Goal: Task Accomplishment & Management: Use online tool/utility

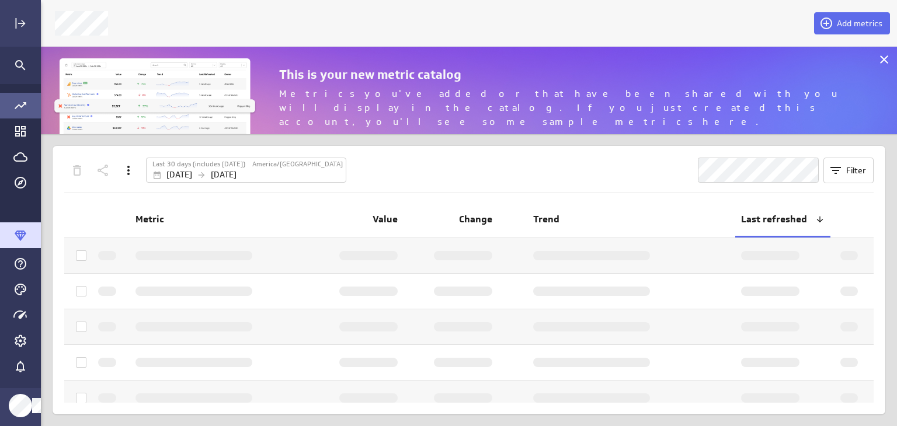
scroll to position [106, 875]
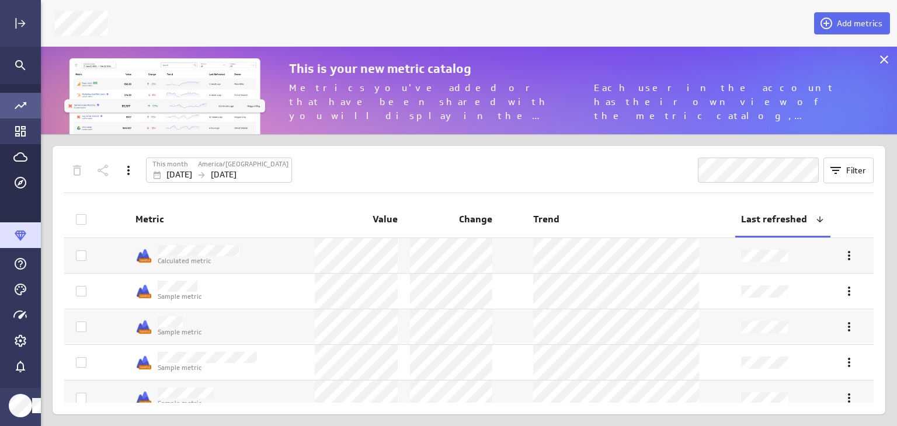
click at [24, 132] on icon "Go to Dashboard Library" at bounding box center [20, 131] width 14 height 14
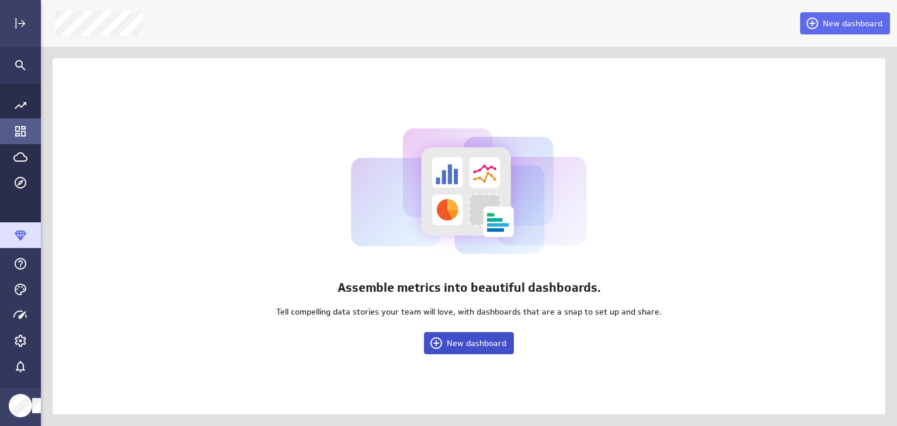
click at [458, 346] on span "New dashboard" at bounding box center [477, 343] width 60 height 11
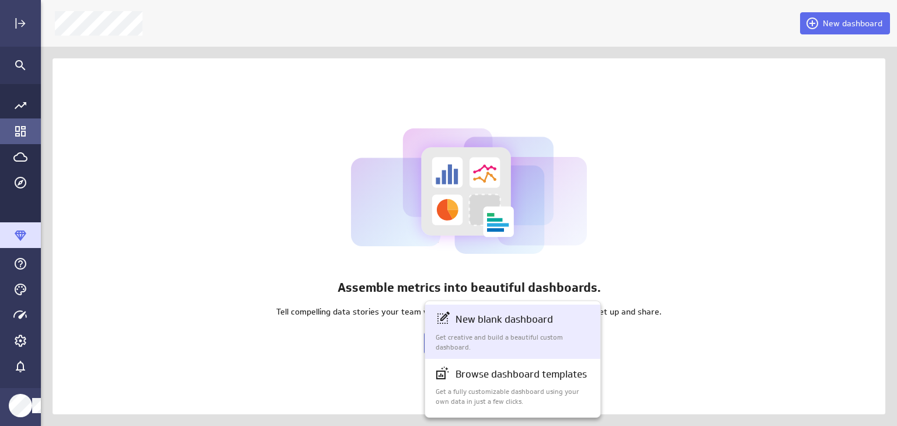
click at [469, 327] on p "New blank dashboard" at bounding box center [505, 320] width 98 height 15
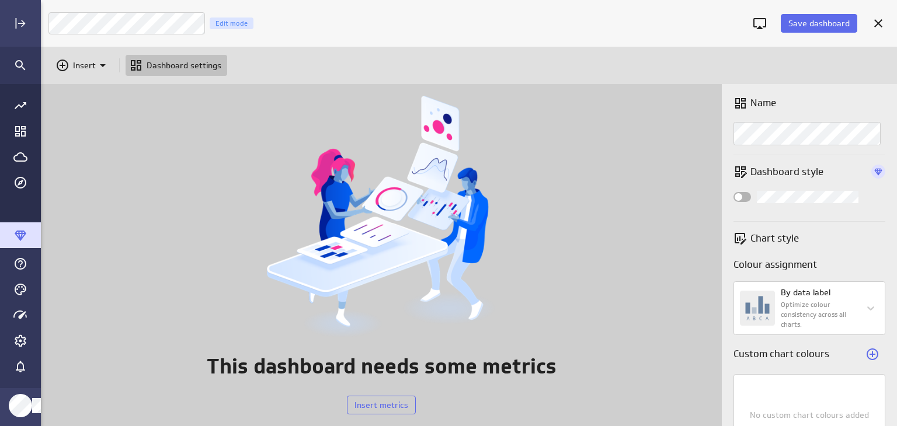
scroll to position [360, 875]
click at [747, 309] on body "Save dashboard Untitled Dashboard Edit mode Insert Dashboard settings This dash…" at bounding box center [448, 213] width 897 height 426
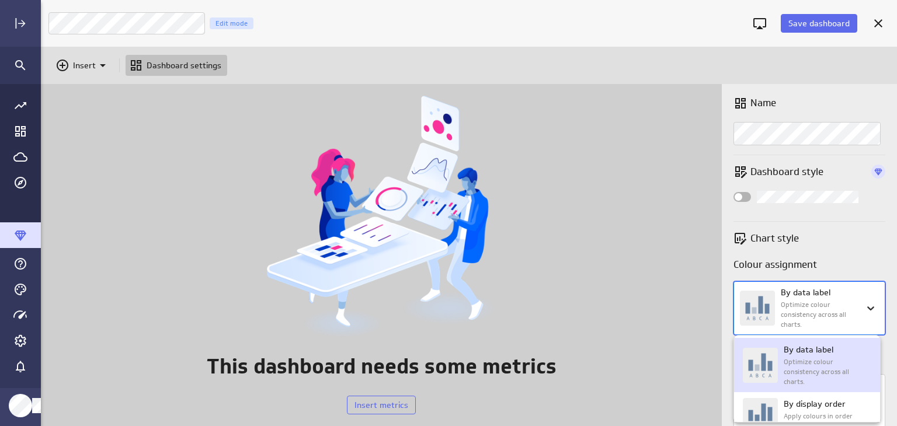
click at [747, 309] on div at bounding box center [448, 213] width 897 height 426
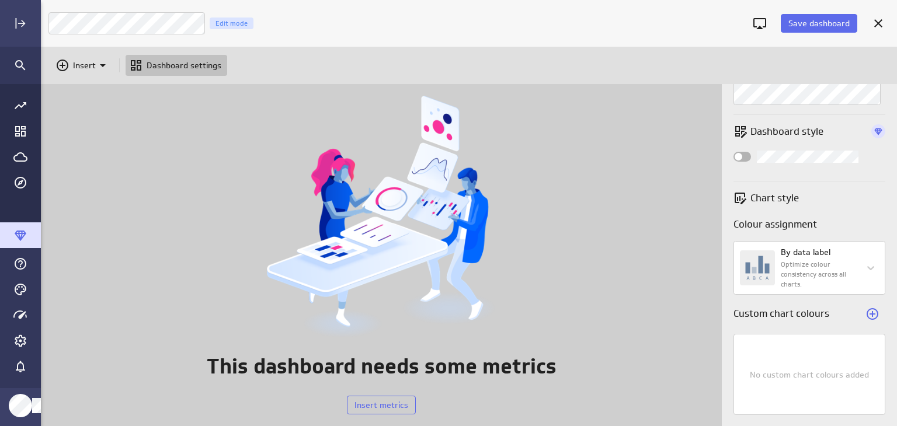
scroll to position [0, 0]
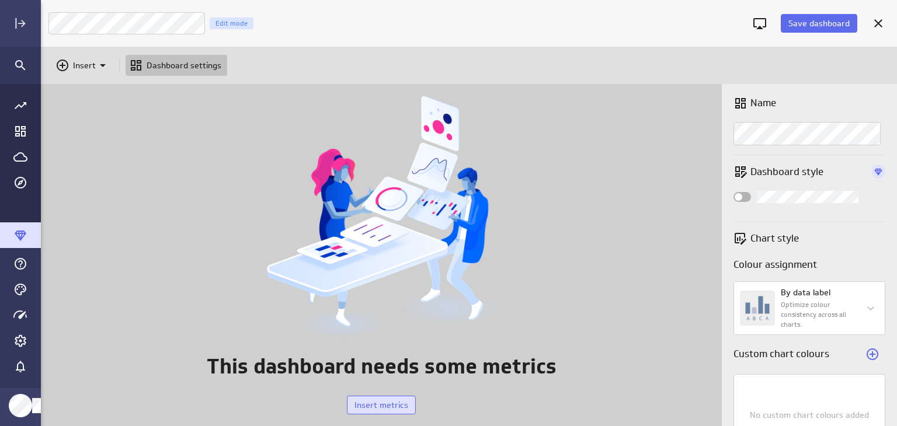
click at [379, 370] on span "Insert metrics" at bounding box center [382, 405] width 54 height 11
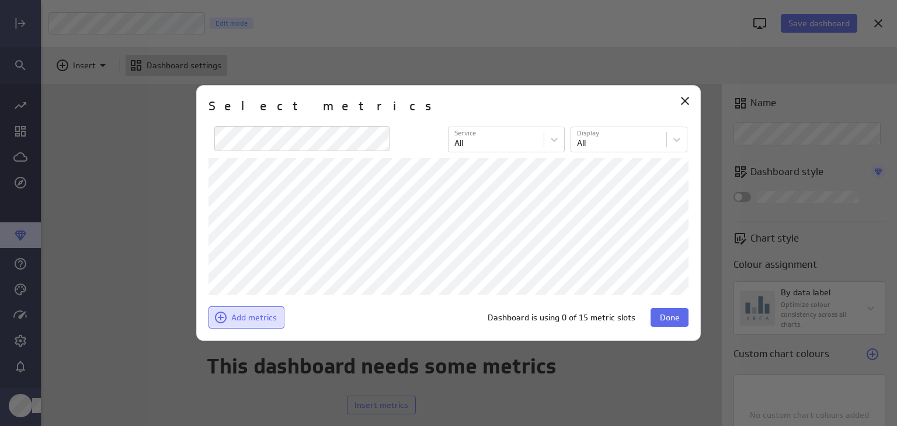
click at [248, 320] on span "Add metrics" at bounding box center [254, 318] width 46 height 11
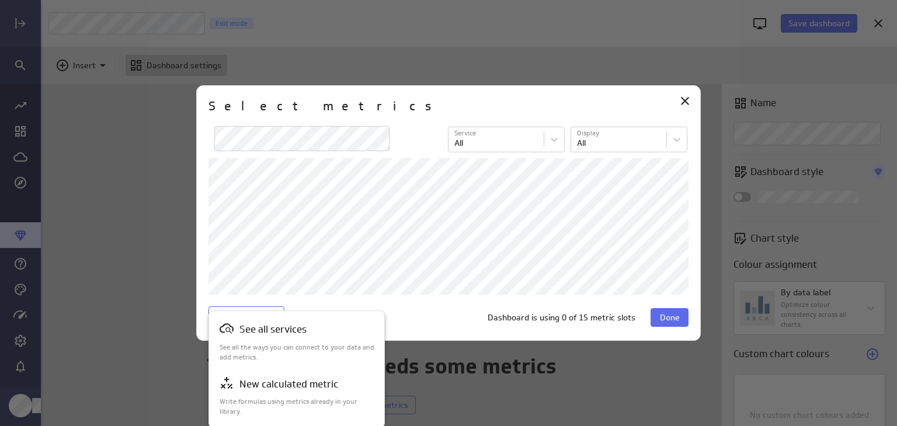
click at [435, 331] on div at bounding box center [448, 213] width 897 height 426
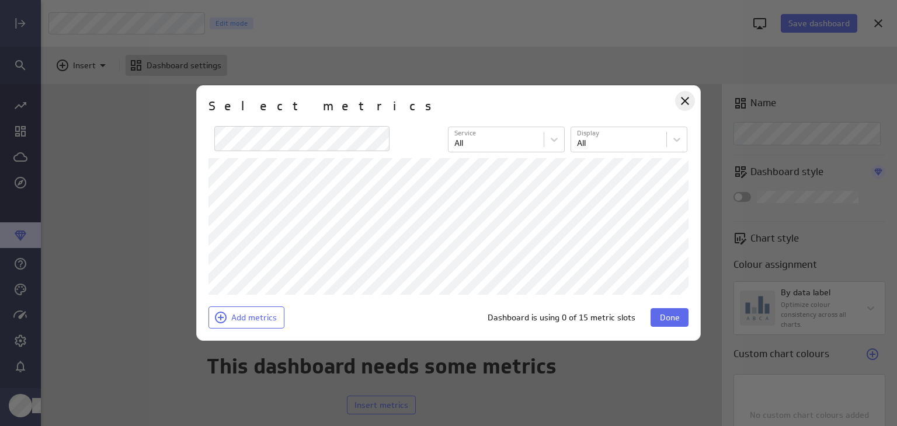
click at [691, 97] on icon "Close" at bounding box center [685, 101] width 14 height 14
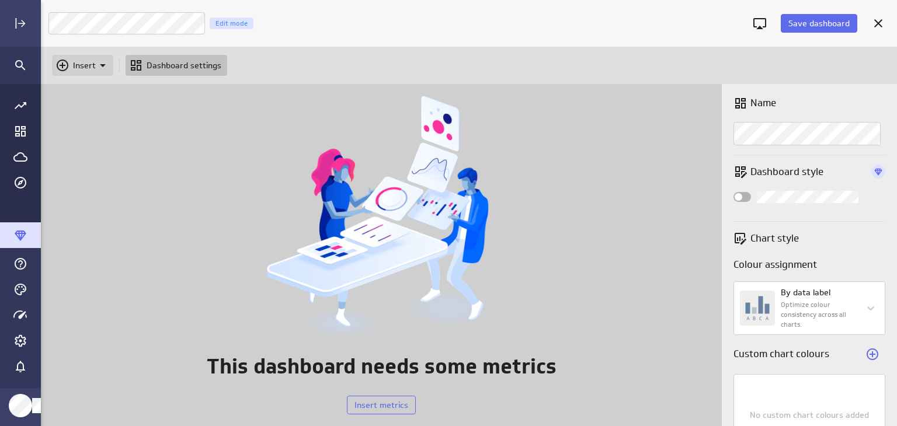
click at [84, 64] on p "Insert" at bounding box center [84, 66] width 23 height 12
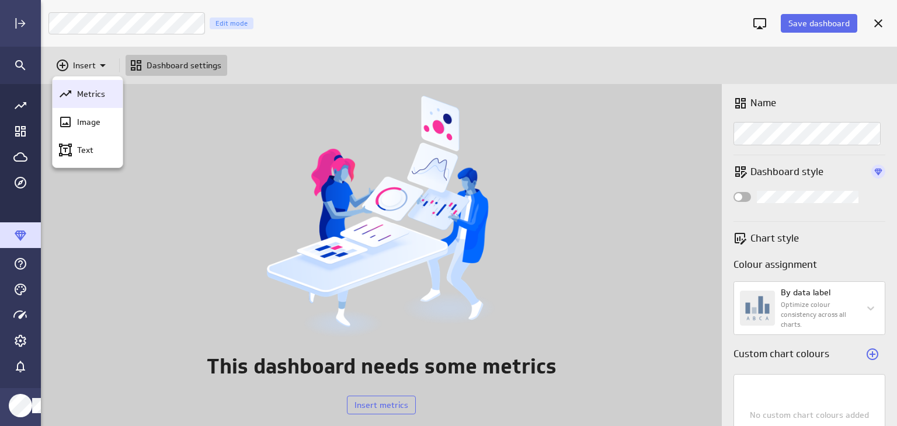
click at [78, 89] on p "Metrics" at bounding box center [91, 94] width 28 height 12
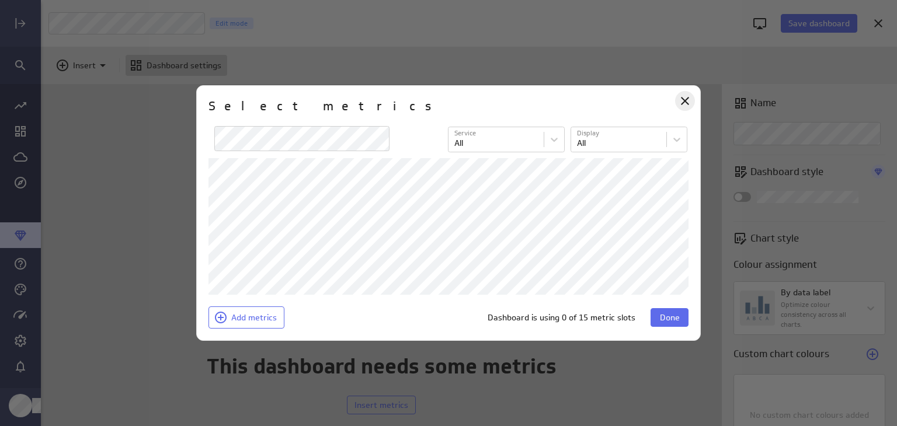
click at [685, 99] on icon "Close" at bounding box center [685, 101] width 14 height 14
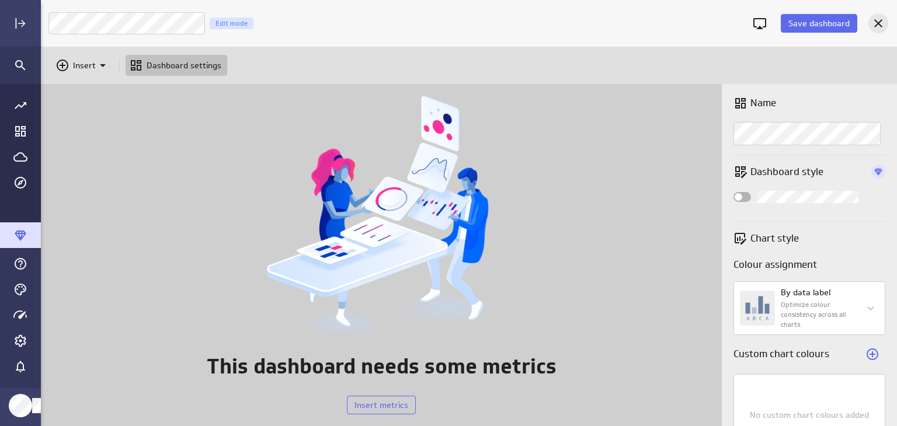
click at [747, 25] on icon "Cancel" at bounding box center [879, 23] width 14 height 14
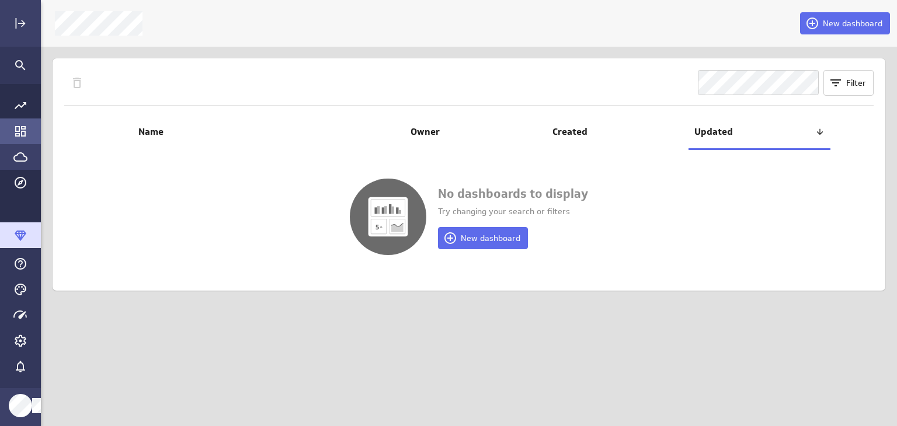
click at [19, 161] on icon "Go to Data Feed library" at bounding box center [20, 156] width 14 height 9
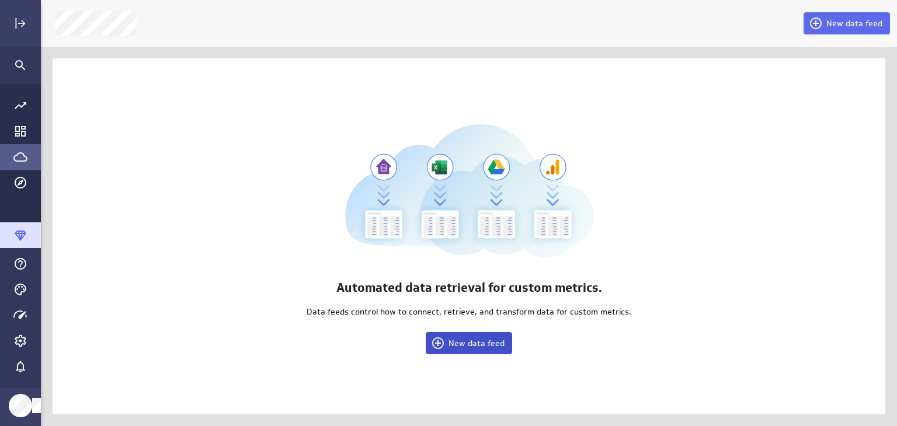
click at [475, 345] on span "New data feed" at bounding box center [477, 343] width 56 height 11
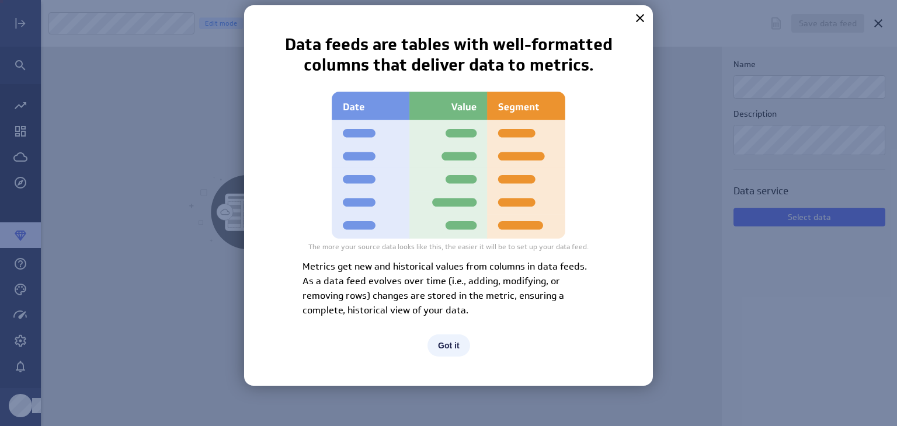
click at [446, 342] on button "Got it" at bounding box center [449, 346] width 43 height 22
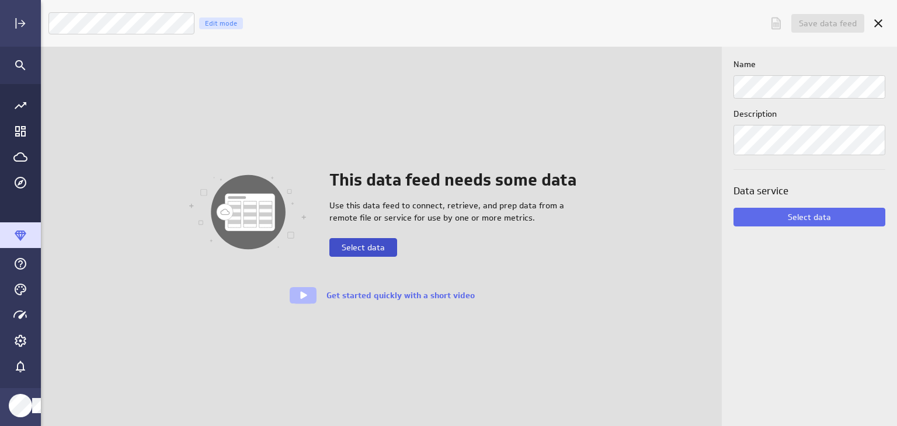
click at [363, 248] on span "Select data" at bounding box center [363, 247] width 43 height 11
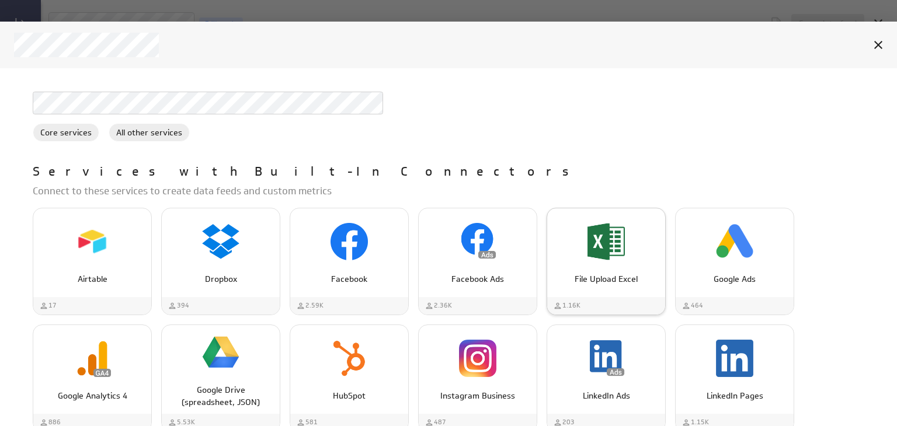
click at [617, 261] on div "File Upload Excel" at bounding box center [606, 242] width 118 height 44
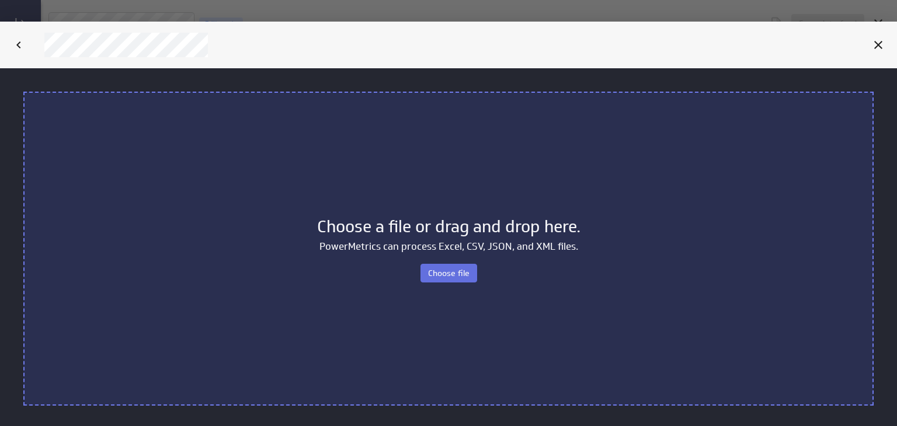
click at [447, 274] on span "Choose file" at bounding box center [448, 273] width 41 height 11
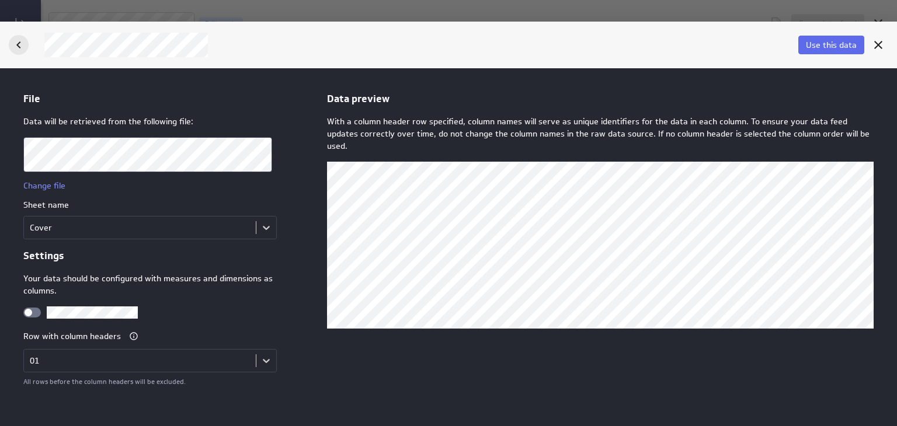
click at [19, 43] on icon "Back" at bounding box center [18, 44] width 4 height 7
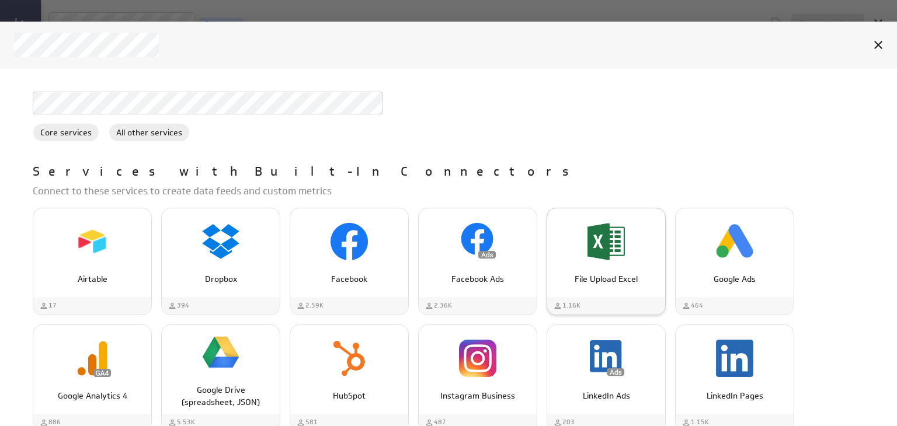
click at [602, 231] on img "File Upload Excel" at bounding box center [606, 241] width 37 height 37
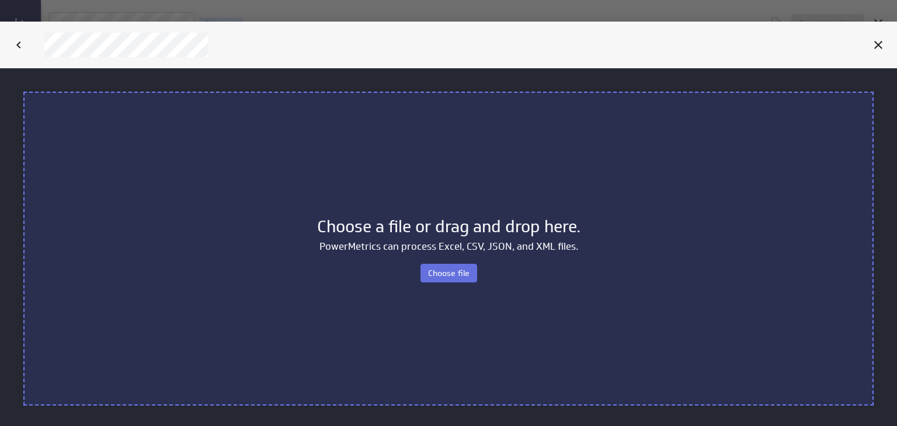
click at [457, 276] on span "Choose file" at bounding box center [448, 273] width 41 height 11
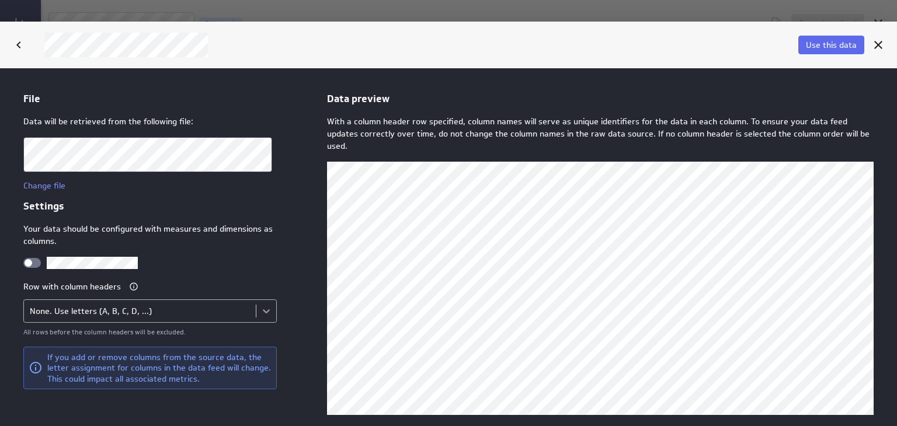
click at [261, 314] on body "File Data will be retrieved from the following file: Change file Settings Your …" at bounding box center [448, 247] width 897 height 359
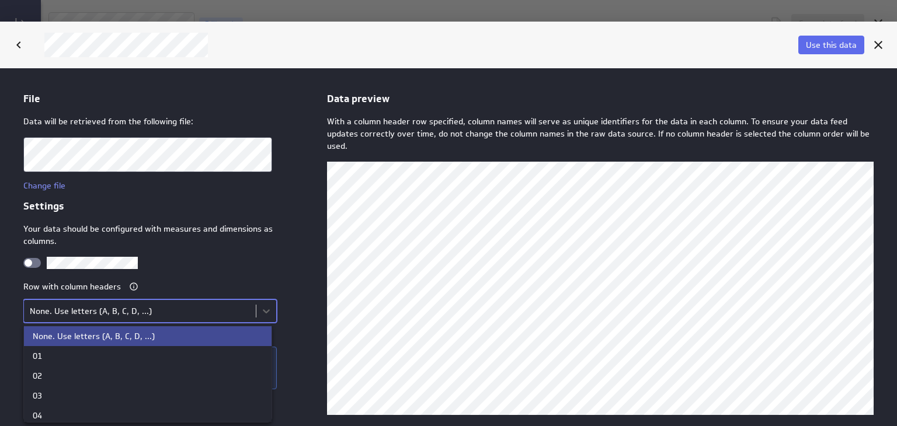
click at [304, 292] on div at bounding box center [448, 247] width 897 height 359
click at [264, 311] on body "File Data will be retrieved from the following file: Change file Settings Your …" at bounding box center [448, 247] width 897 height 359
click at [264, 311] on div at bounding box center [448, 247] width 897 height 359
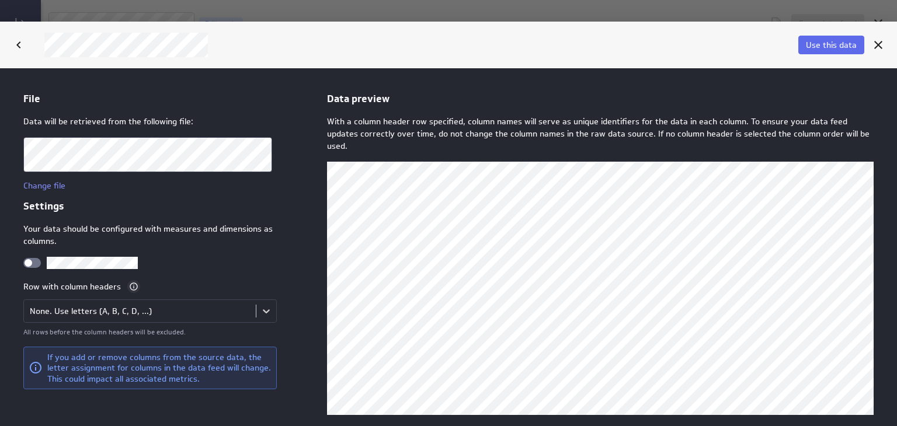
click at [133, 289] on icon at bounding box center [133, 286] width 9 height 9
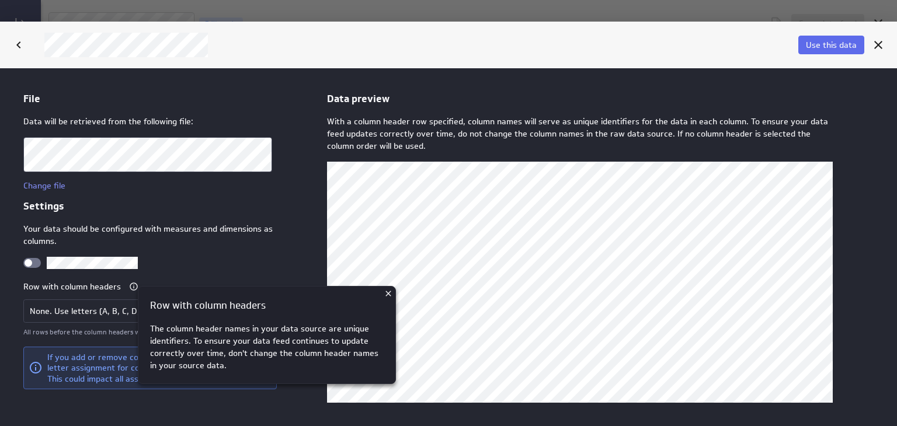
click at [287, 253] on div at bounding box center [448, 247] width 897 height 359
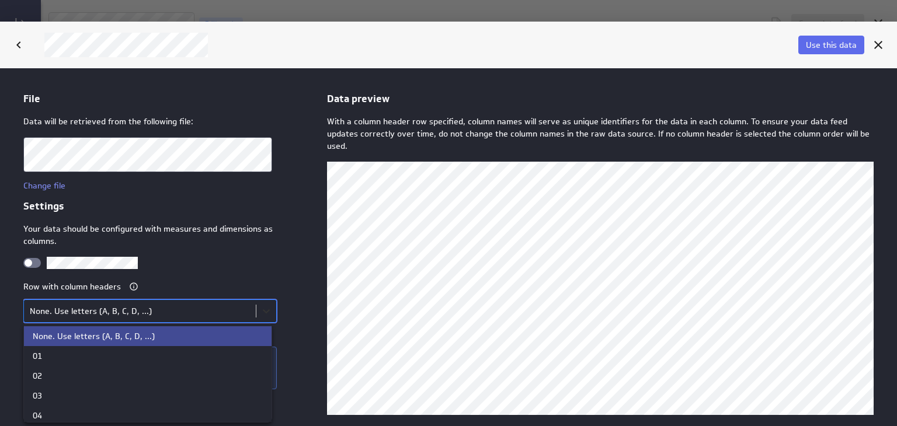
click at [263, 314] on body "File Data will be retrieved from the following file: Change file Settings Your …" at bounding box center [448, 247] width 897 height 359
click at [75, 370] on div "04" at bounding box center [148, 415] width 230 height 8
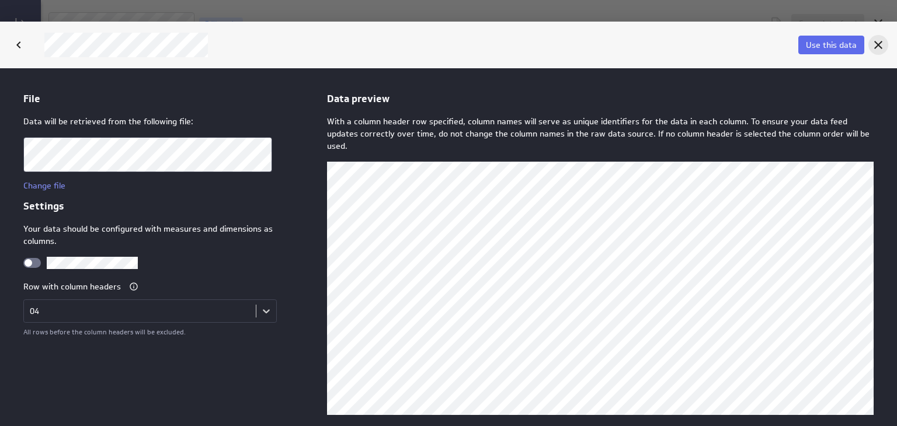
click at [747, 43] on icon "Cancel" at bounding box center [879, 45] width 8 height 8
